Goal: Task Accomplishment & Management: Manage account settings

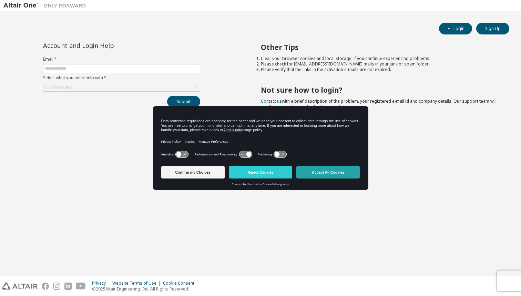
click at [315, 172] on button "Accept All Cookies" at bounding box center [327, 172] width 63 height 12
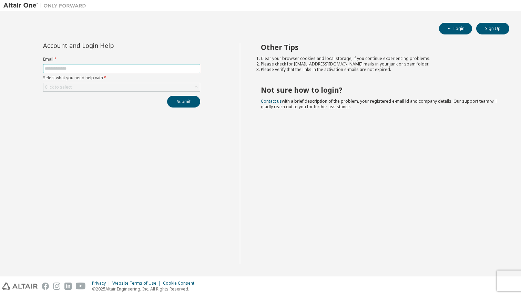
click at [102, 68] on input "text" at bounding box center [122, 69] width 154 height 6
type input "**********"
click at [97, 88] on div "Click to select" at bounding box center [121, 87] width 156 height 8
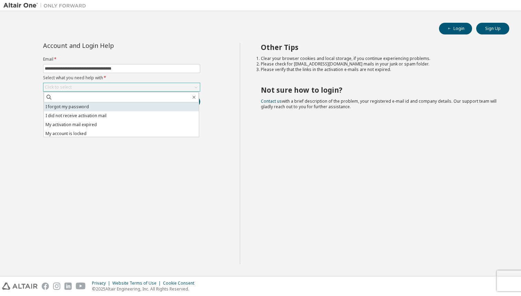
click at [95, 109] on li "I forgot my password" at bounding box center [121, 106] width 155 height 9
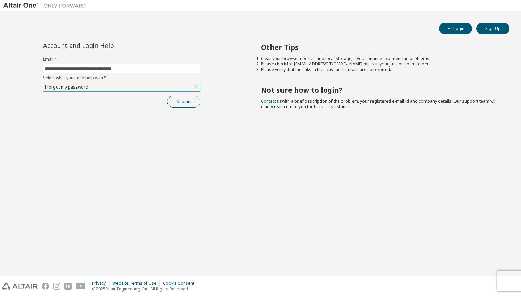
click at [179, 104] on button "Submit" at bounding box center [183, 102] width 33 height 12
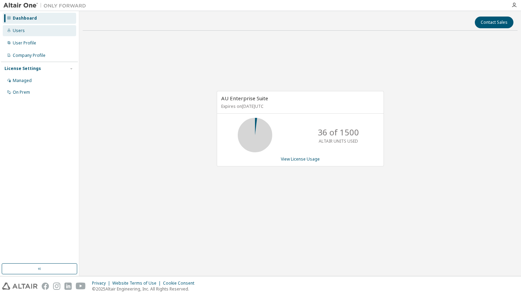
click at [29, 34] on div "Users" at bounding box center [39, 30] width 73 height 11
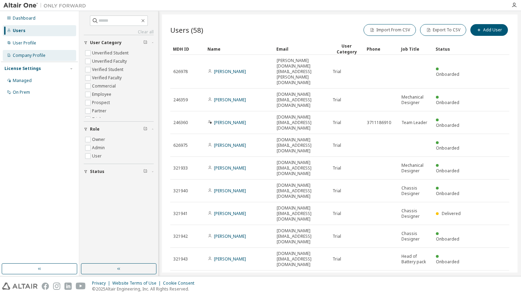
click at [42, 55] on div "Company Profile" at bounding box center [29, 56] width 33 height 6
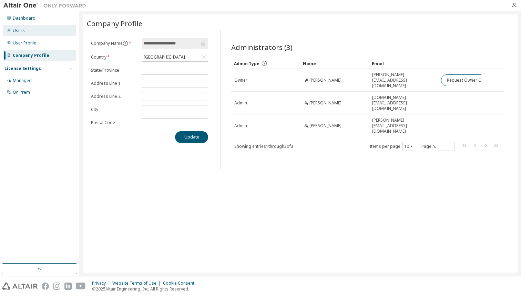
click at [33, 29] on div "Users" at bounding box center [39, 30] width 73 height 11
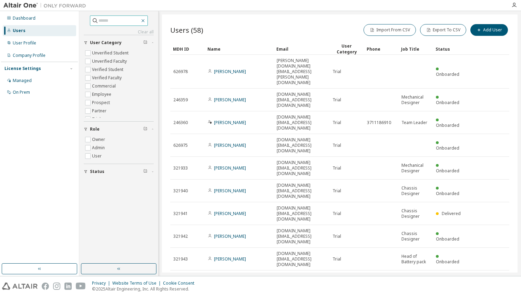
click at [144, 22] on icon "button" at bounding box center [142, 20] width 3 height 3
click at [295, 34] on div "Users (58) Import From CSV Export To CSV Add User" at bounding box center [339, 30] width 339 height 14
click at [491, 295] on icon "button" at bounding box center [492, 301] width 2 height 3
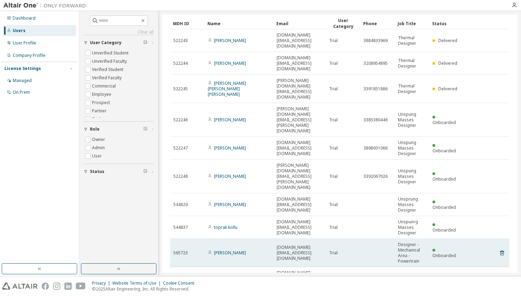
scroll to position [25, 0]
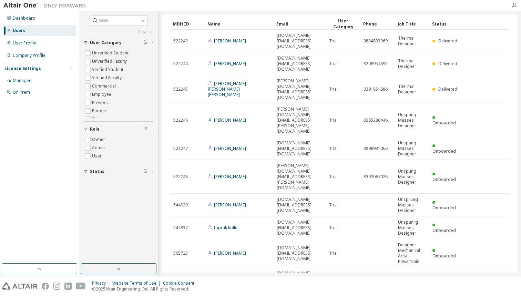
click at [487, 294] on icon "button" at bounding box center [491, 298] width 8 height 8
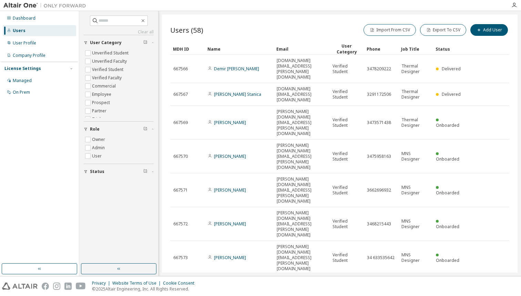
type input "*"
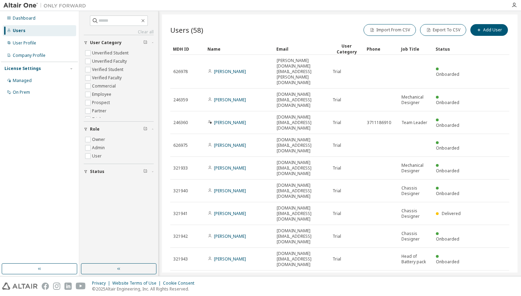
click at [287, 233] on div "Users (58) Import From CSV Export To CSV Add User Clear Load Save Save As Field…" at bounding box center [339, 143] width 355 height 258
click at [35, 15] on div "Dashboard" at bounding box center [39, 18] width 73 height 11
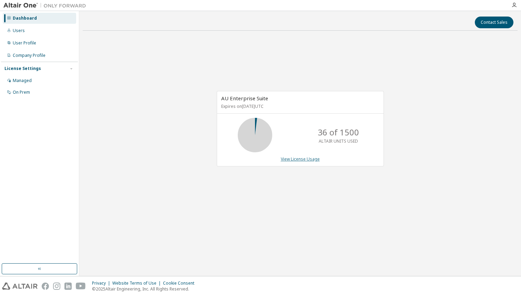
click at [294, 158] on link "View License Usage" at bounding box center [300, 159] width 39 height 6
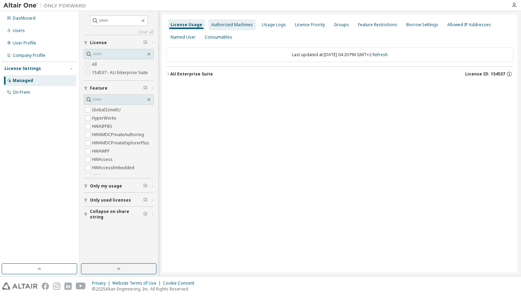
click at [233, 25] on div "Authorized Machines" at bounding box center [232, 25] width 42 height 6
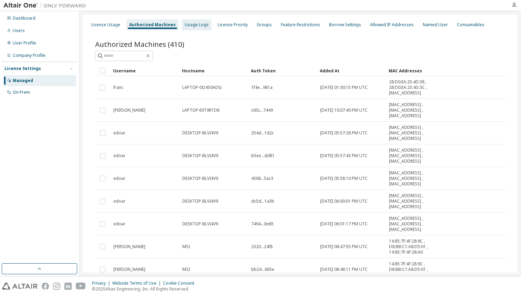
click at [196, 25] on div "Usage Logs" at bounding box center [197, 25] width 24 height 6
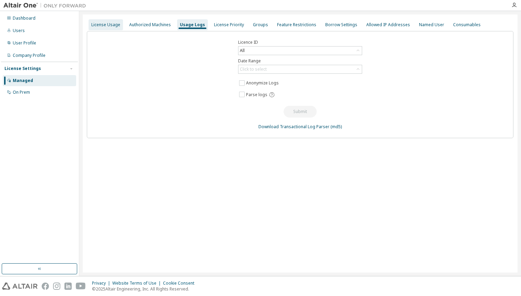
click at [112, 22] on div "License Usage" at bounding box center [105, 25] width 29 height 6
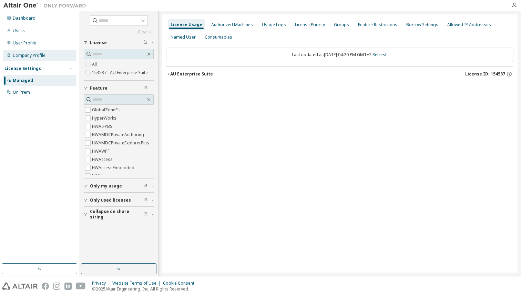
click at [40, 53] on div "Company Profile" at bounding box center [29, 56] width 33 height 6
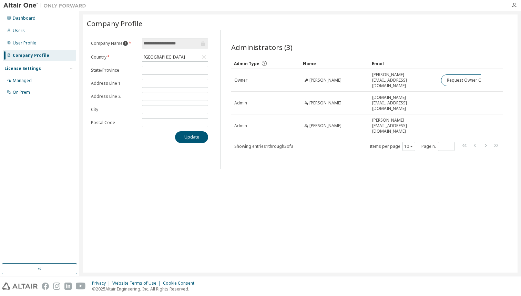
click at [126, 43] on icon "information" at bounding box center [125, 43] width 5 height 5
click at [127, 56] on label "Country *" at bounding box center [114, 57] width 47 height 6
click at [37, 41] on div "User Profile" at bounding box center [39, 43] width 73 height 11
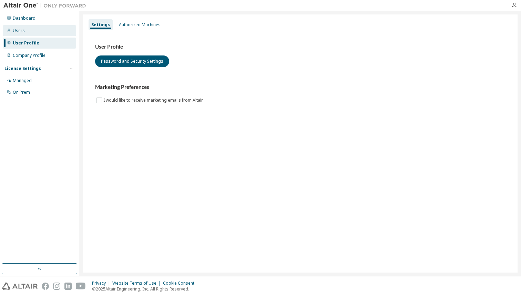
click at [32, 32] on div "Users" at bounding box center [39, 30] width 73 height 11
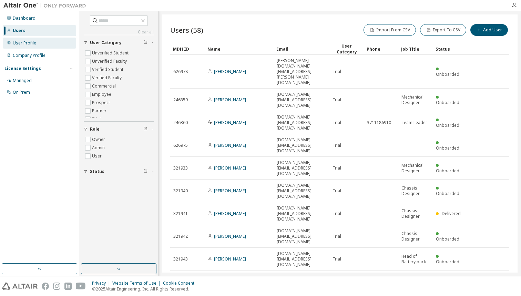
click at [31, 39] on div "User Profile" at bounding box center [39, 43] width 73 height 11
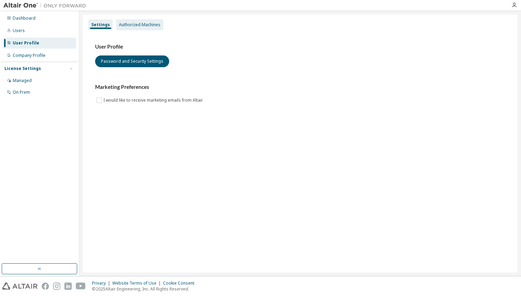
click at [129, 27] on div "Authorized Machines" at bounding box center [140, 25] width 42 height 6
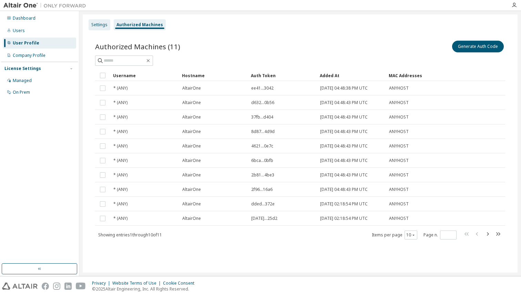
click at [105, 24] on div "Settings" at bounding box center [99, 25] width 16 height 6
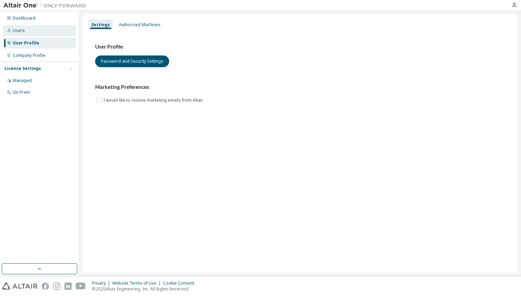
click at [44, 32] on div "Users" at bounding box center [39, 30] width 73 height 11
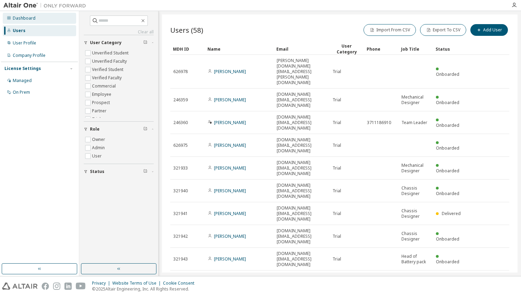
click at [35, 22] on div "Dashboard" at bounding box center [39, 18] width 73 height 11
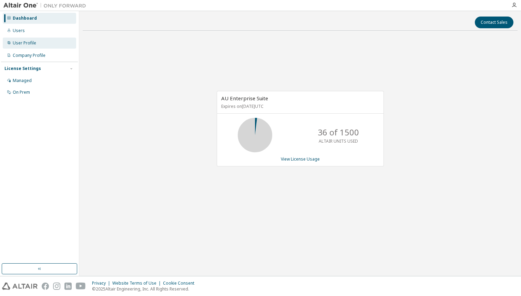
click at [35, 42] on div "User Profile" at bounding box center [24, 43] width 23 height 6
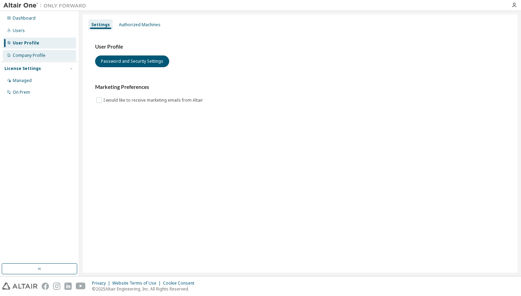
click at [35, 53] on div "Company Profile" at bounding box center [29, 56] width 33 height 6
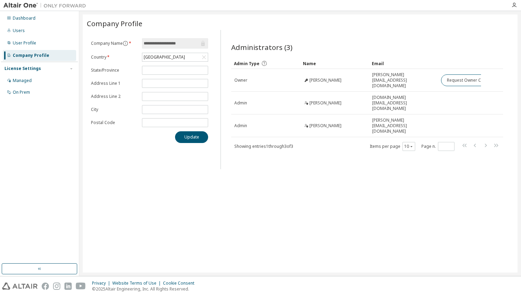
drag, startPoint x: 145, startPoint y: 43, endPoint x: 190, endPoint y: 43, distance: 45.1
click at [190, 43] on input "**********" at bounding box center [172, 43] width 56 height 7
drag, startPoint x: 188, startPoint y: 44, endPoint x: 143, endPoint y: 45, distance: 44.4
click at [143, 45] on span "**********" at bounding box center [175, 43] width 66 height 10
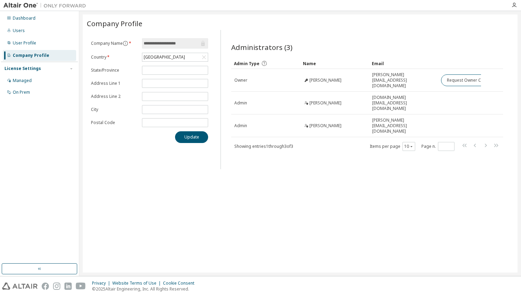
click at [138, 189] on div "**********" at bounding box center [300, 143] width 435 height 258
